Goal: Communication & Community: Answer question/provide support

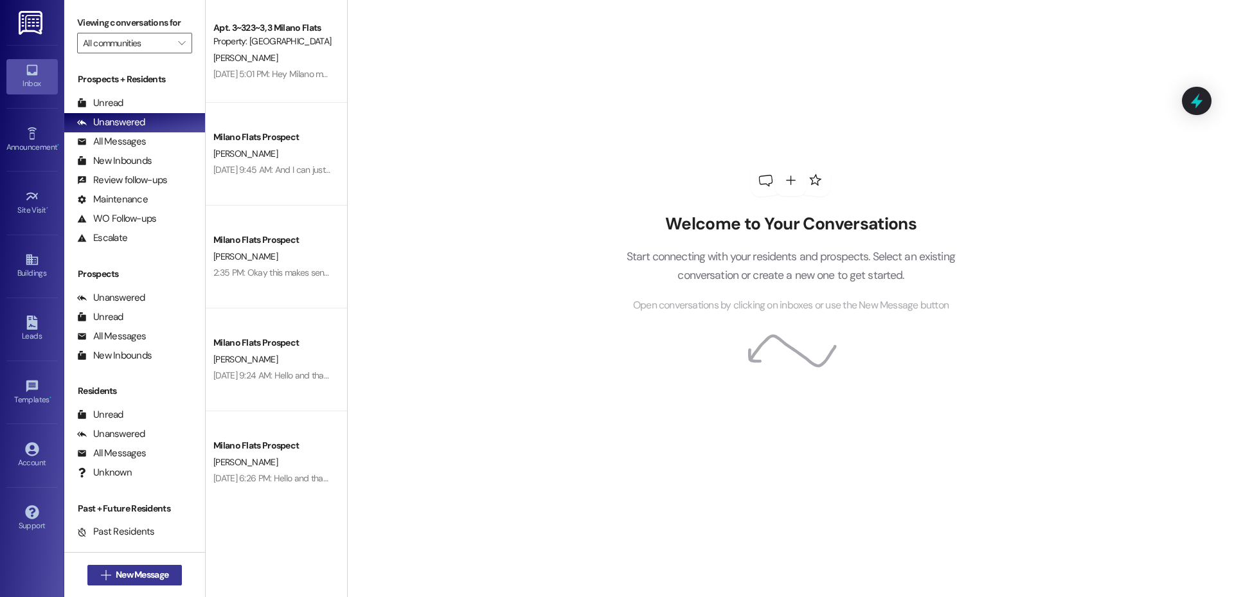
click at [119, 573] on span "New Message" at bounding box center [142, 574] width 53 height 13
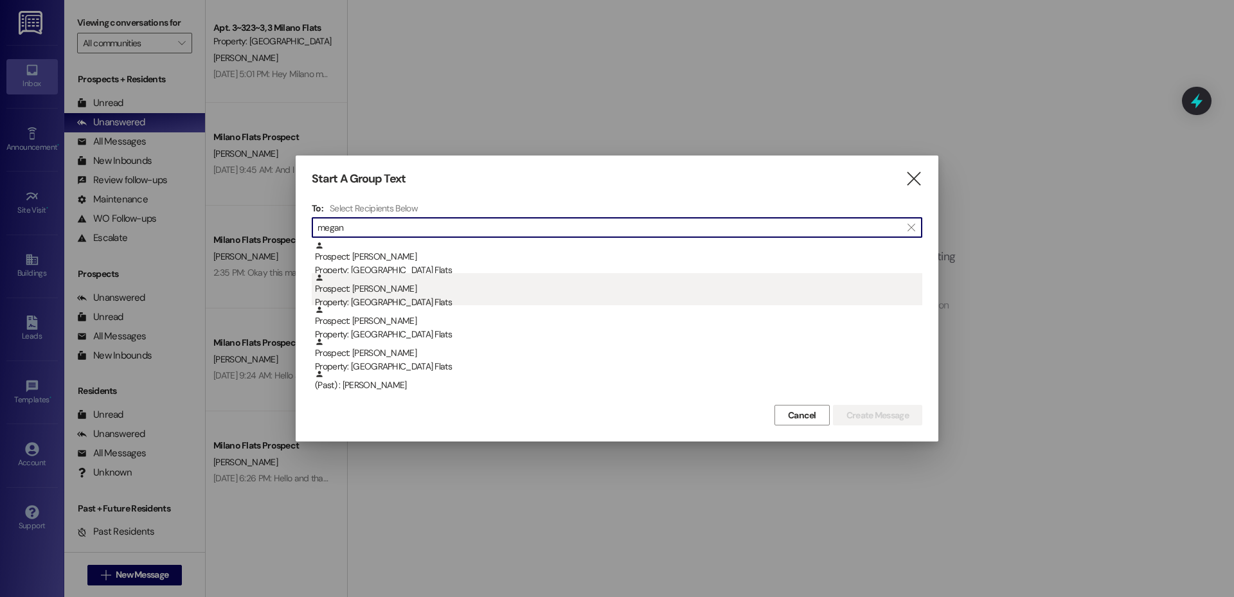
type input "megan"
click at [352, 301] on div "Property: [GEOGRAPHIC_DATA] Flats" at bounding box center [618, 302] width 607 height 13
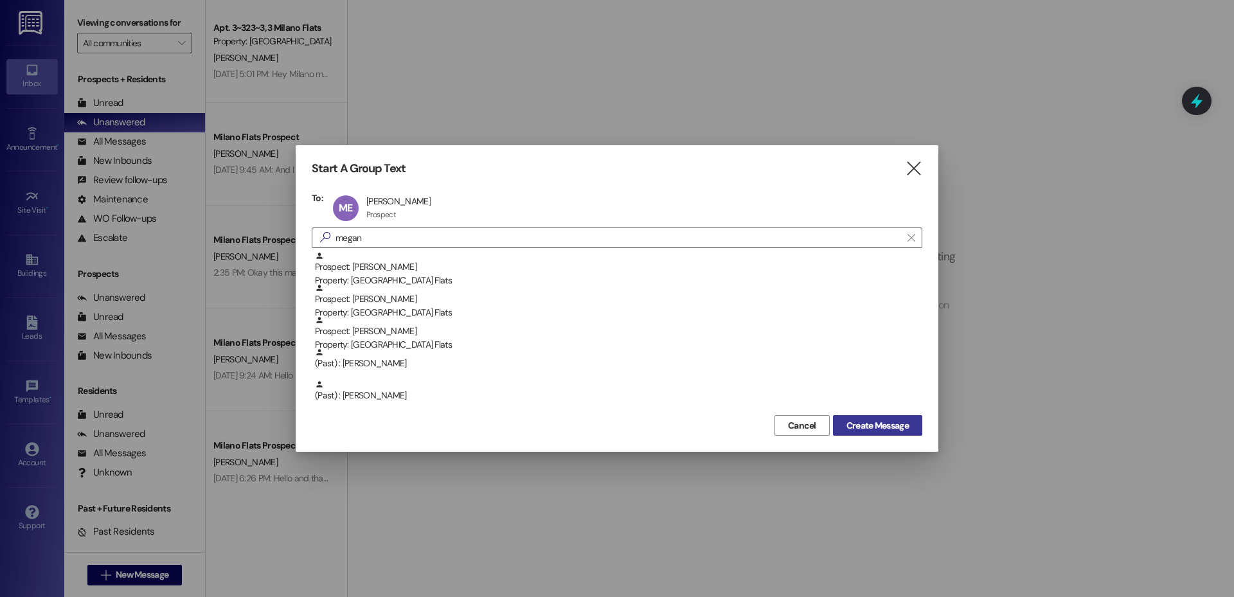
click at [867, 431] on span "Create Message" at bounding box center [878, 425] width 62 height 13
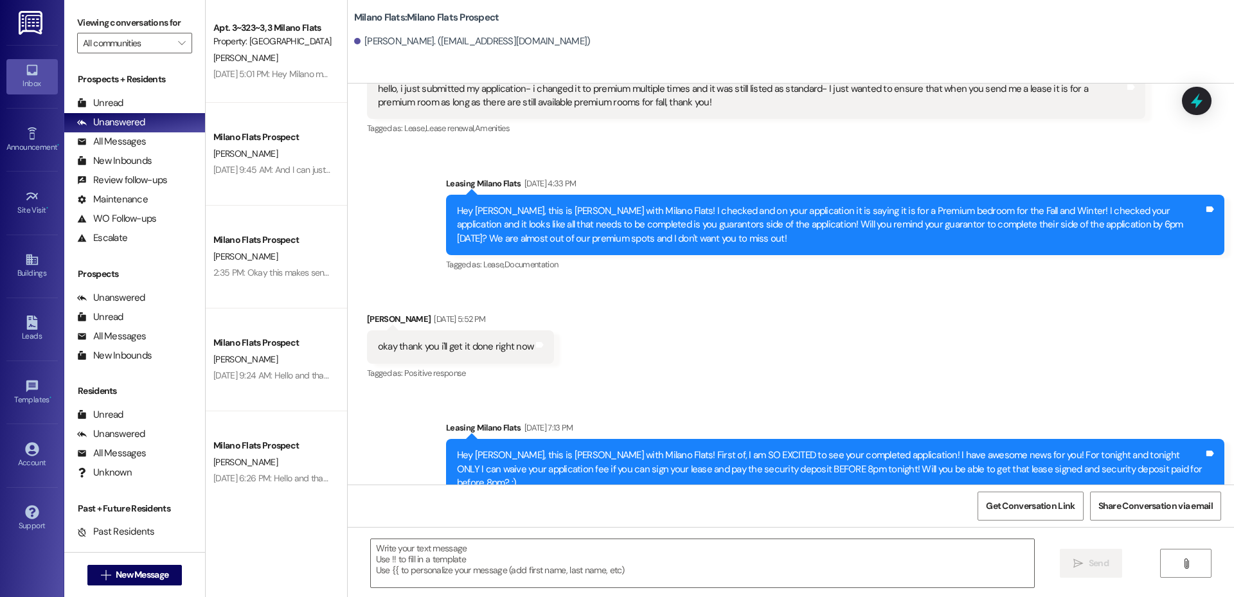
scroll to position [1419, 0]
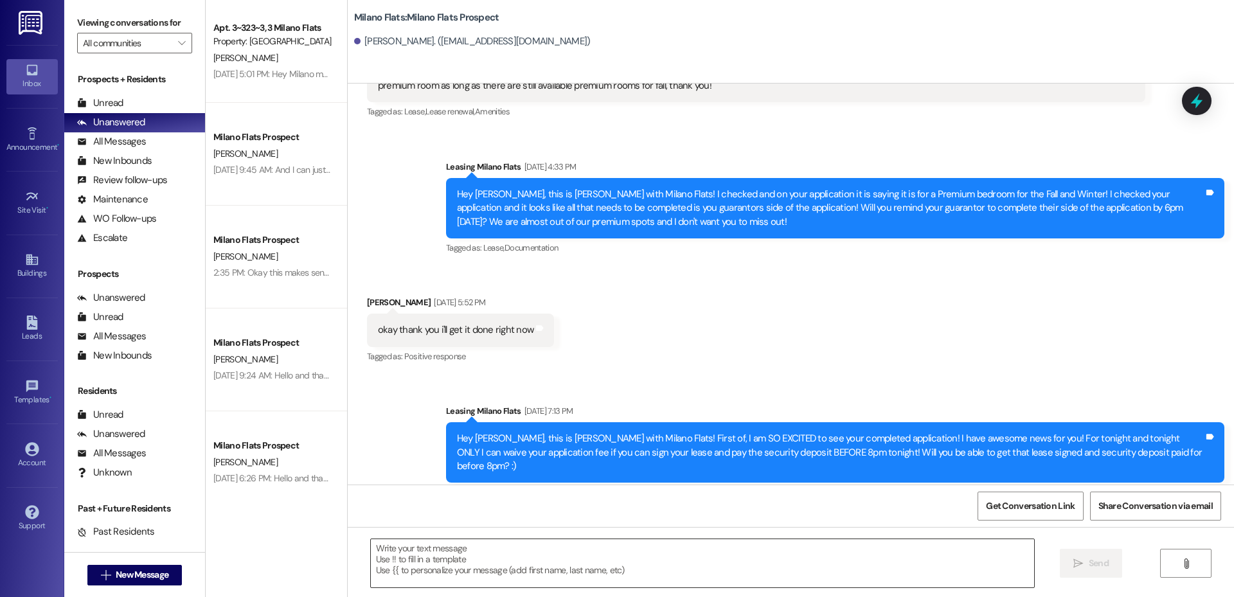
click at [402, 568] on textarea at bounding box center [702, 563] width 663 height 48
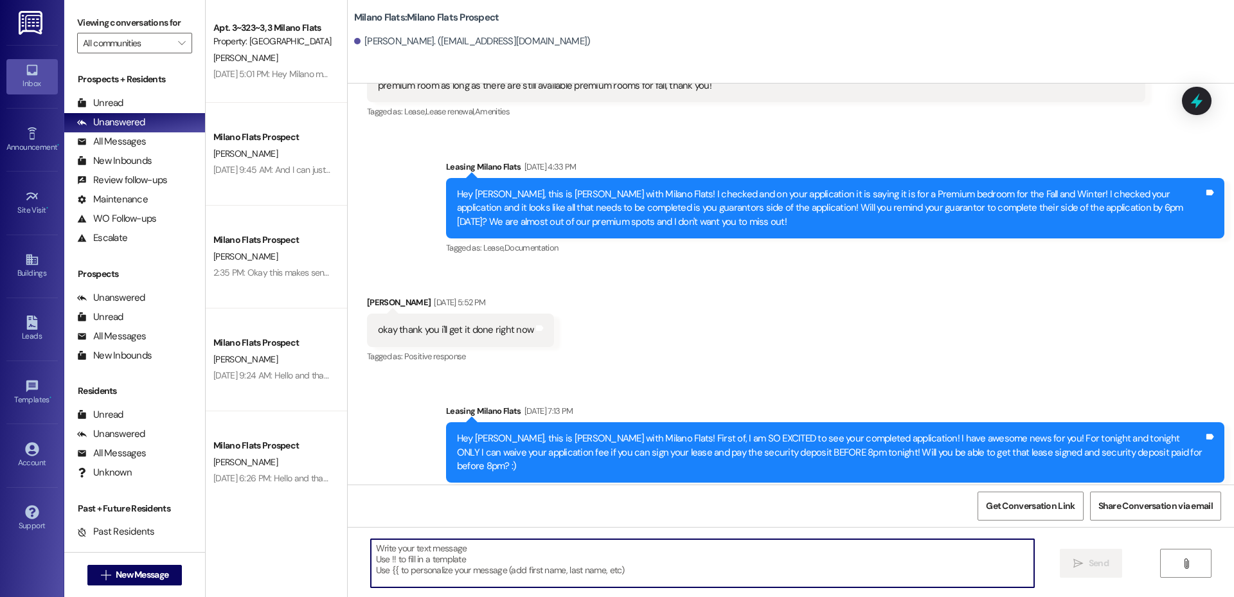
paste textarea "[URL][DOMAIN_NAME]"
drag, startPoint x: 364, startPoint y: 550, endPoint x: 373, endPoint y: 553, distance: 9.6
click at [371, 551] on textarea "[URL][DOMAIN_NAME]" at bounding box center [702, 563] width 663 height 48
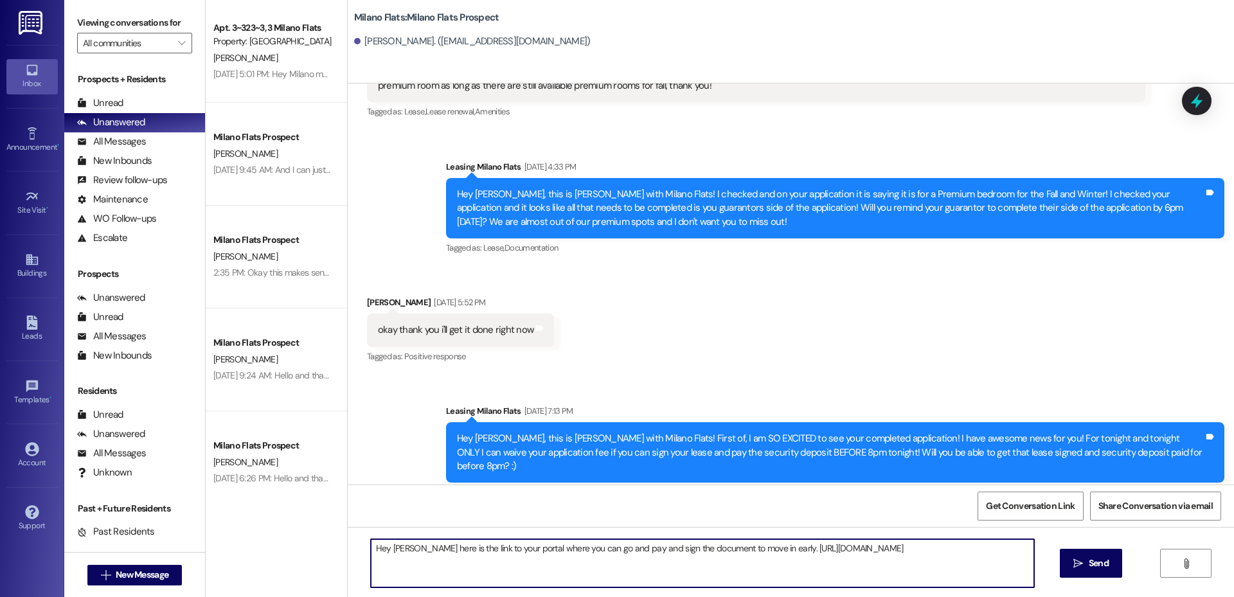
click at [969, 547] on textarea "Hey [PERSON_NAME] here is the link to your portal where you can go and pay and …" at bounding box center [702, 563] width 663 height 48
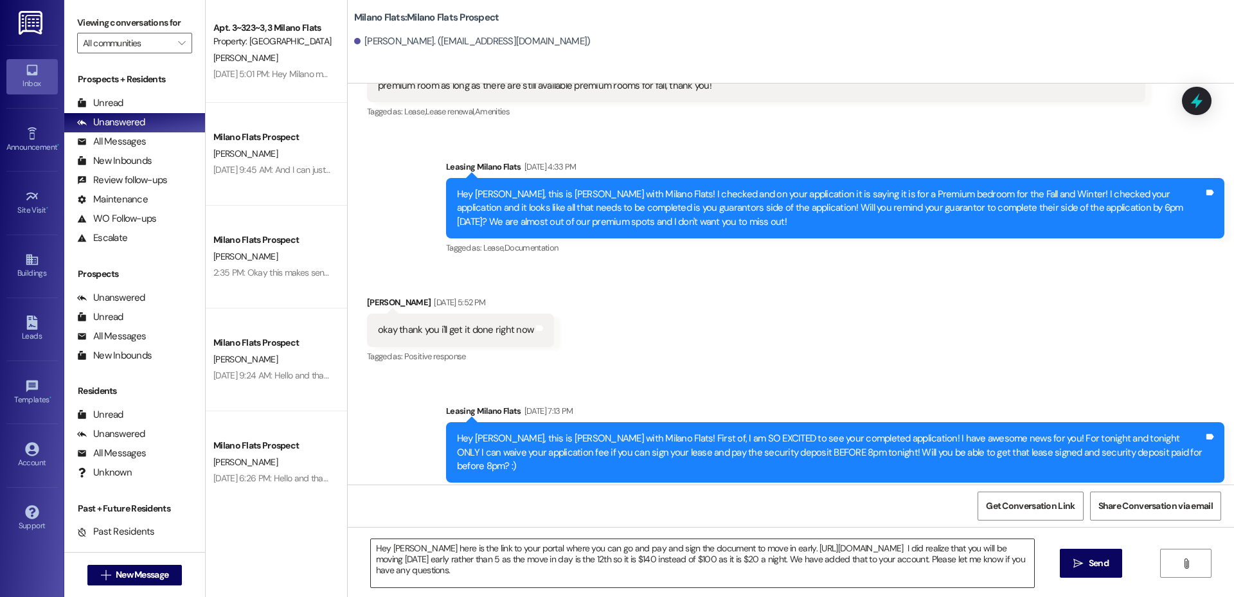
click at [458, 568] on textarea "Hey [PERSON_NAME] here is the link to your portal where you can go and pay and …" at bounding box center [702, 563] width 663 height 48
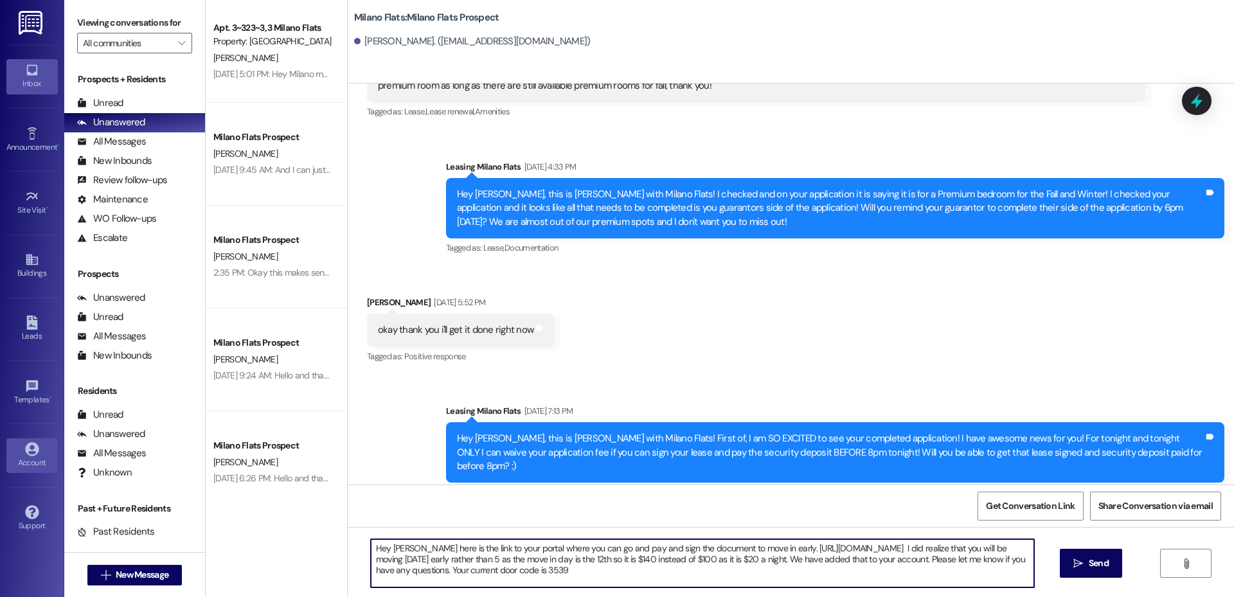
type textarea "Hey [PERSON_NAME] here is the link to your portal where you can go and pay and …"
